Goal: Information Seeking & Learning: Learn about a topic

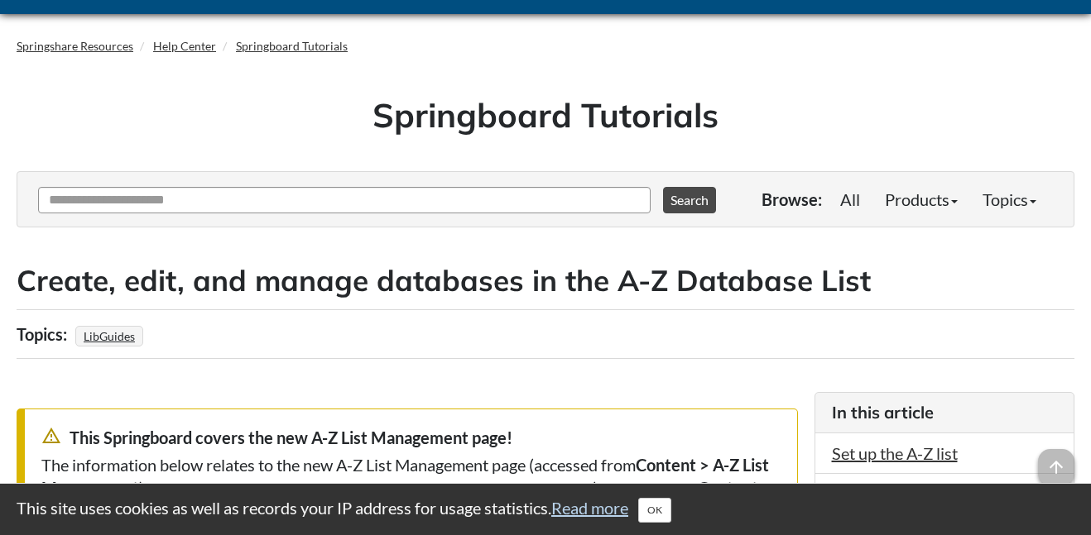
scroll to position [46, 0]
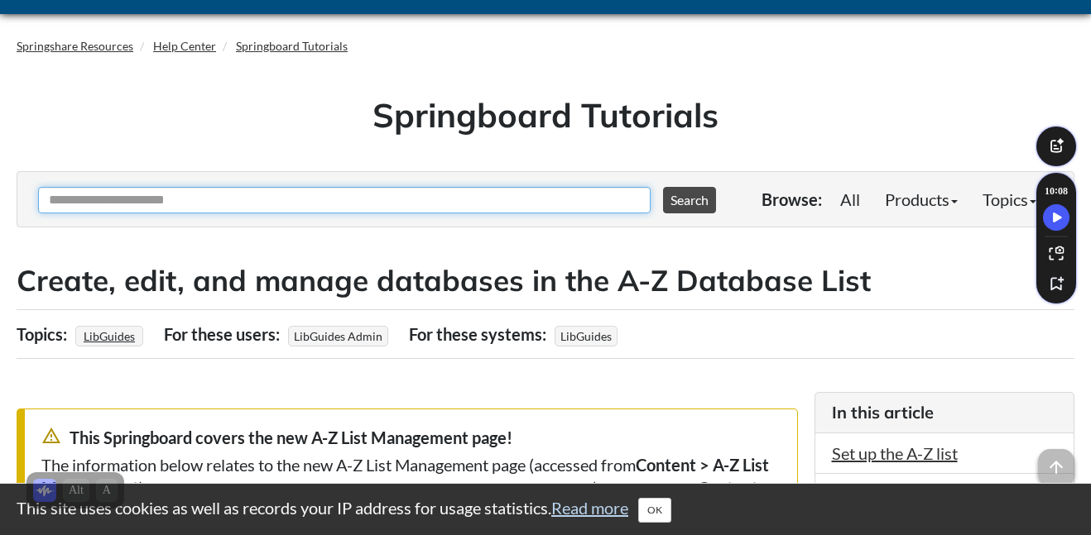
click at [294, 199] on input "Ask Another Question" at bounding box center [344, 200] width 612 height 26
type input "*******"
click at [663, 187] on button "Search" at bounding box center [689, 200] width 53 height 26
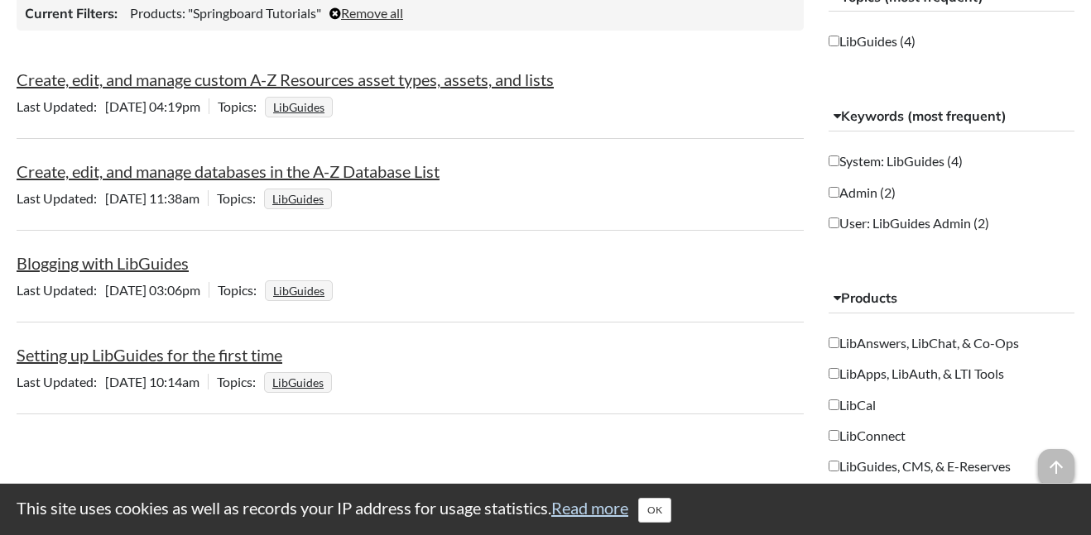
scroll to position [423, 0]
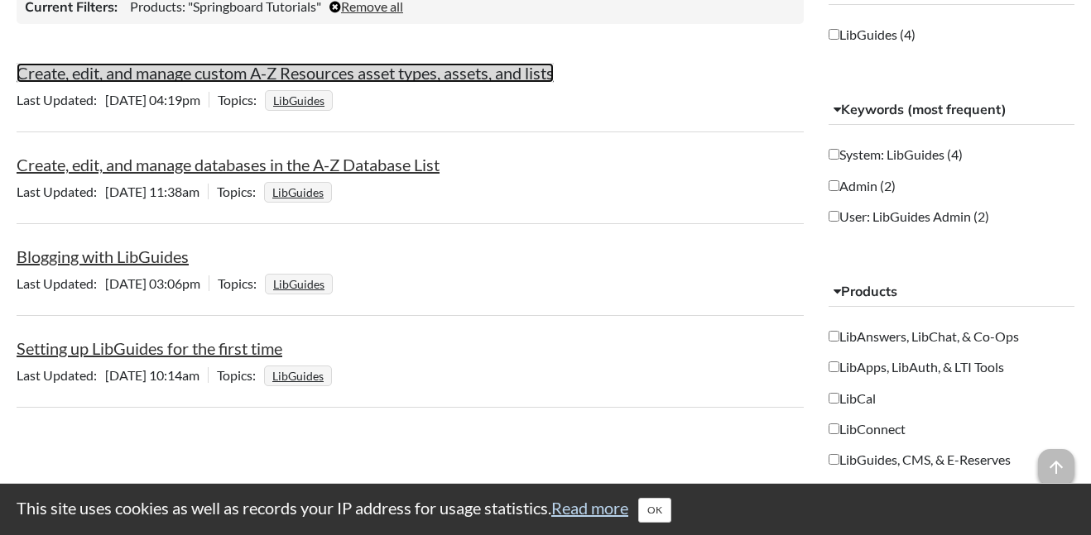
click at [405, 77] on link "Create, edit, and manage custom A-Z Resources asset types, assets, and lists" at bounding box center [285, 73] width 537 height 20
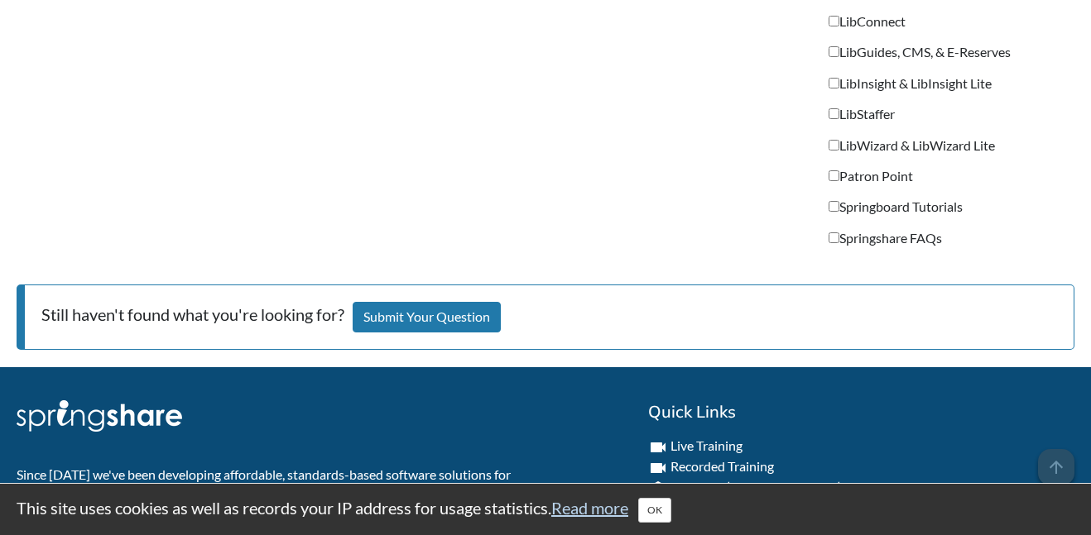
scroll to position [815, 0]
